Goal: Task Accomplishment & Management: Manage account settings

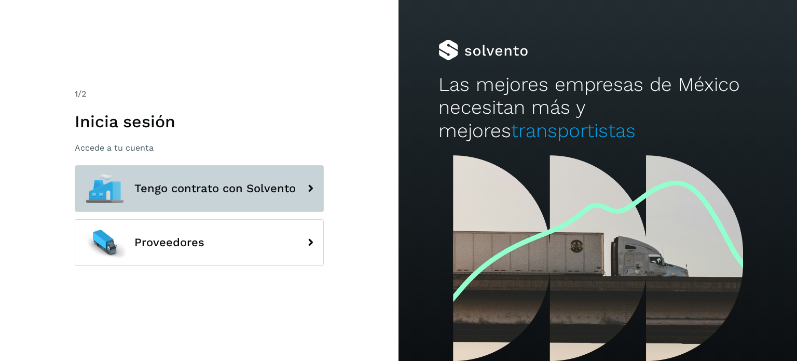
click at [235, 182] on span "Tengo contrato con Solvento" at bounding box center [214, 188] width 161 height 12
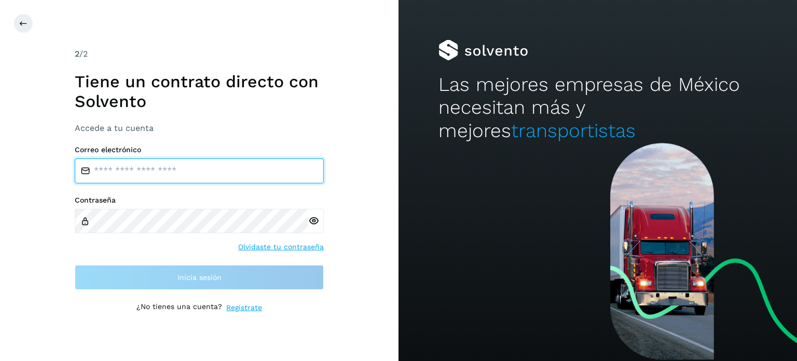
click at [181, 168] on input "email" at bounding box center [199, 170] width 249 height 25
type input "**********"
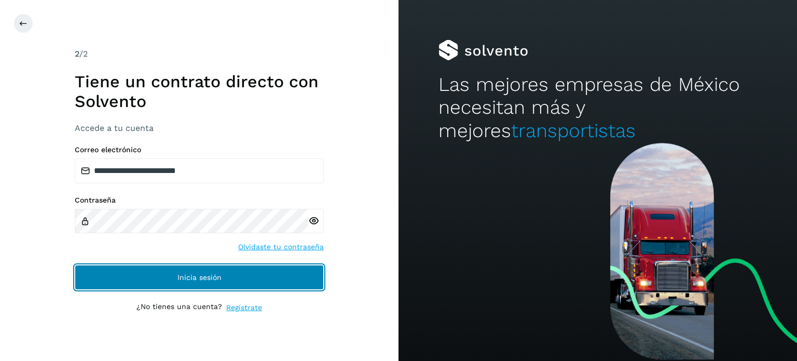
click at [183, 277] on span "Inicia sesión" at bounding box center [199, 276] width 44 height 7
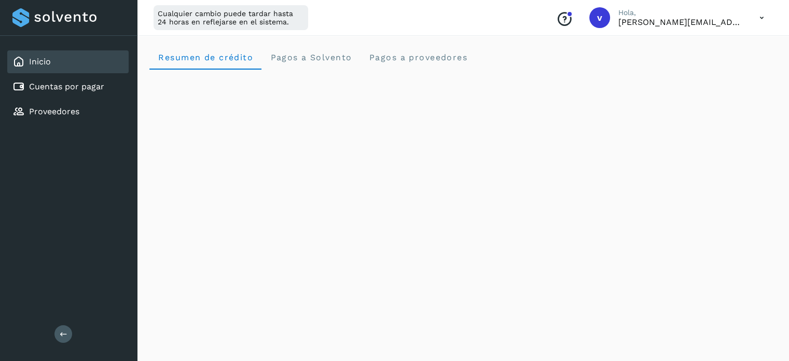
click at [760, 13] on icon at bounding box center [761, 17] width 21 height 21
click at [724, 60] on div "Cerrar sesión" at bounding box center [710, 67] width 123 height 20
